Goal: Find specific page/section: Find specific page/section

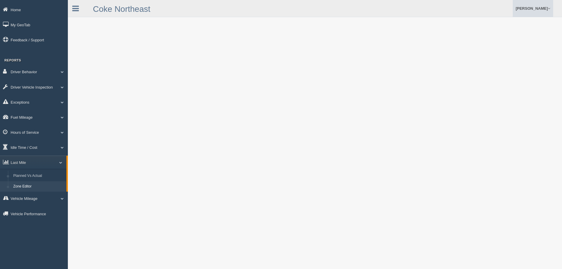
click at [551, 11] on link "[PERSON_NAME]" at bounding box center [533, 8] width 40 height 17
click at [509, 32] on link "Log Off" at bounding box center [521, 35] width 64 height 12
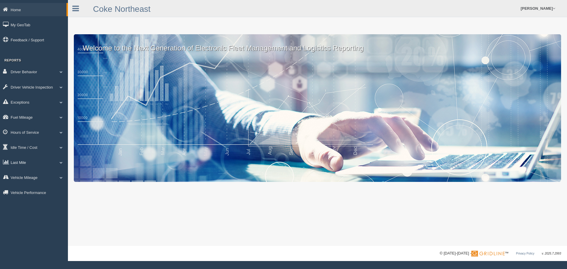
click at [61, 162] on span at bounding box center [61, 162] width 8 height 3
click at [34, 184] on link "Zone Editor" at bounding box center [39, 186] width 56 height 11
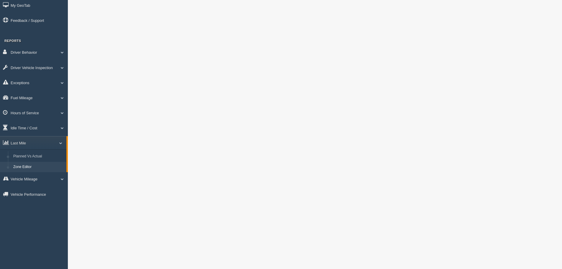
scroll to position [30, 0]
